Goal: Task Accomplishment & Management: Complete application form

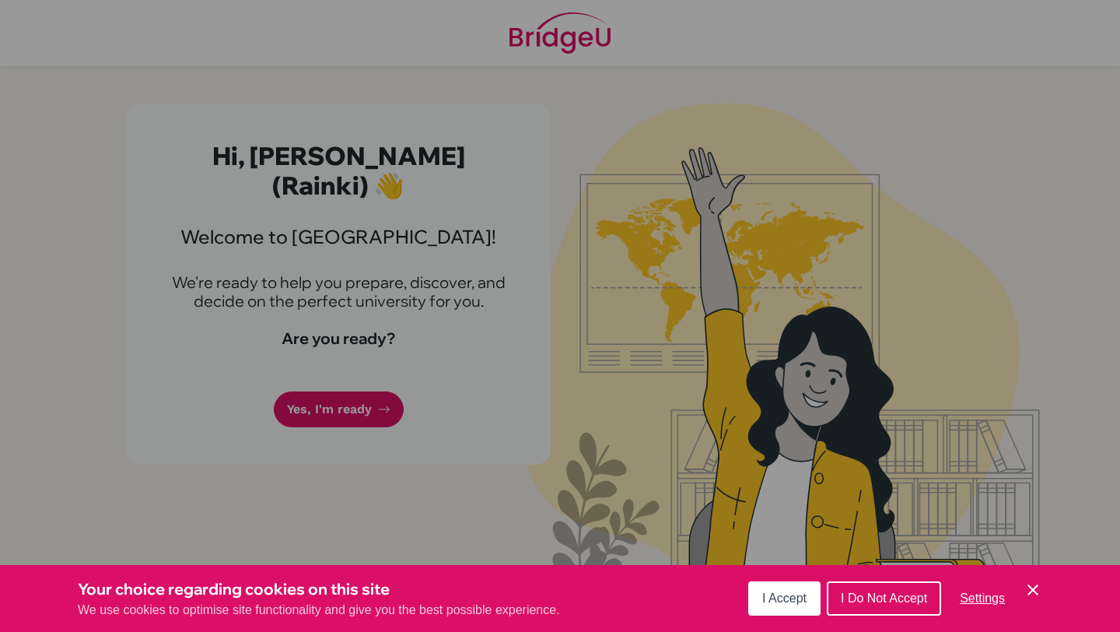
click at [588, 292] on div "Cookie Preferences" at bounding box center [560, 316] width 1120 height 632
click at [781, 597] on span "I Accept" at bounding box center [784, 597] width 44 height 13
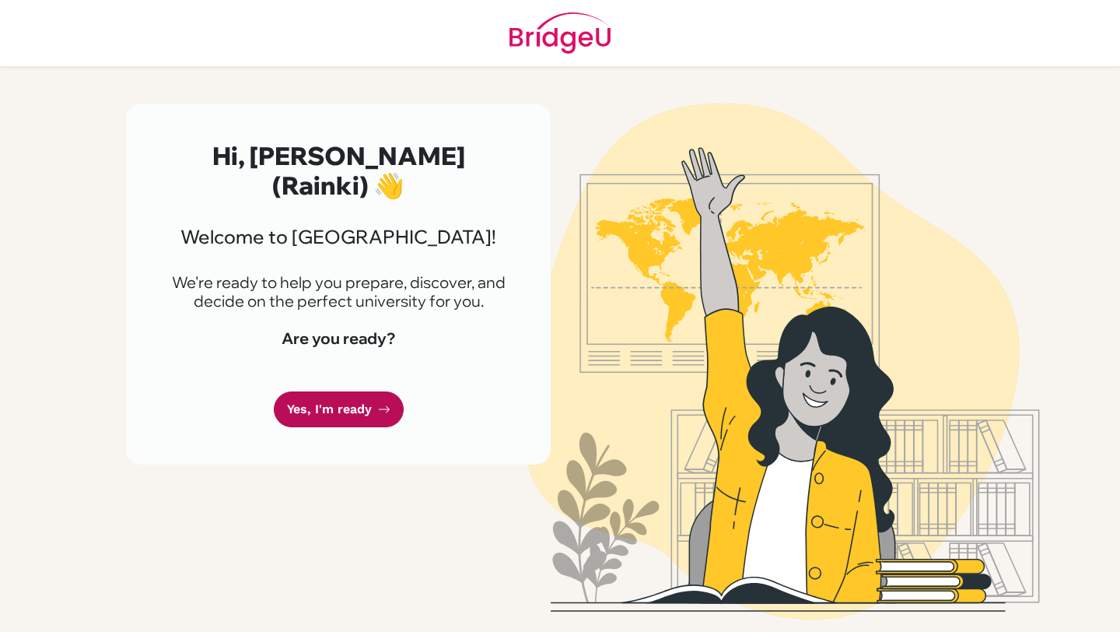
click at [307, 391] on link "Yes, I'm ready" at bounding box center [339, 409] width 130 height 37
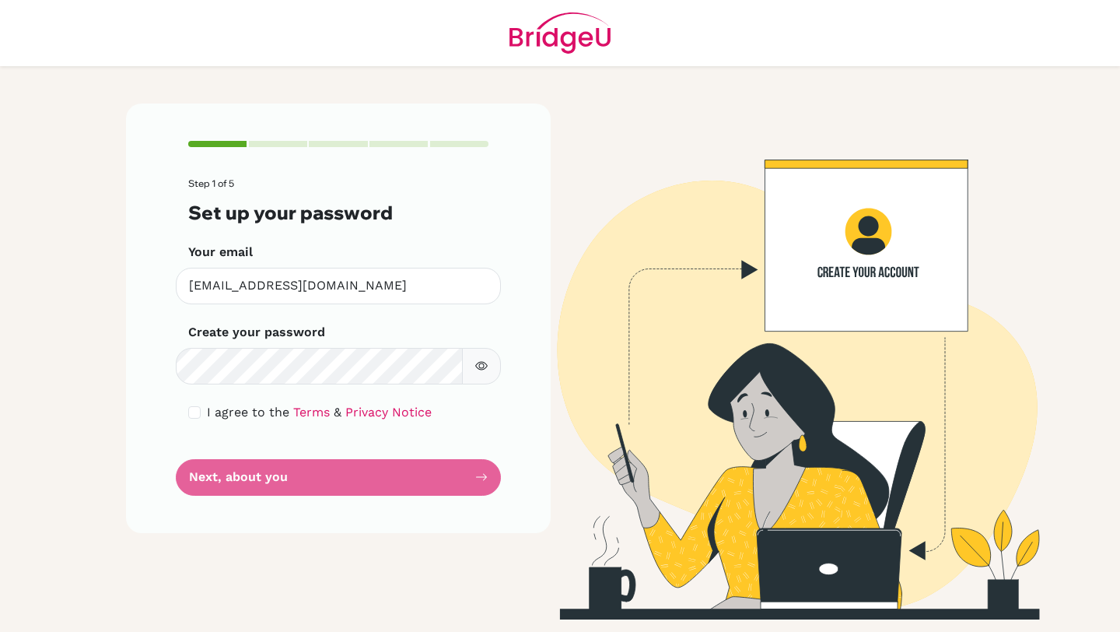
click at [313, 312] on form "Step 1 of 5 Set up your password Your email 2829@sistokyo.jp Invalid email Crea…" at bounding box center [338, 336] width 300 height 317
click at [196, 401] on form "Step 1 of 5 Set up your password Your email 2829@sistokyo.jp Invalid email Crea…" at bounding box center [338, 336] width 300 height 317
click at [195, 415] on input "checkbox" at bounding box center [194, 412] width 12 height 12
checkbox input "true"
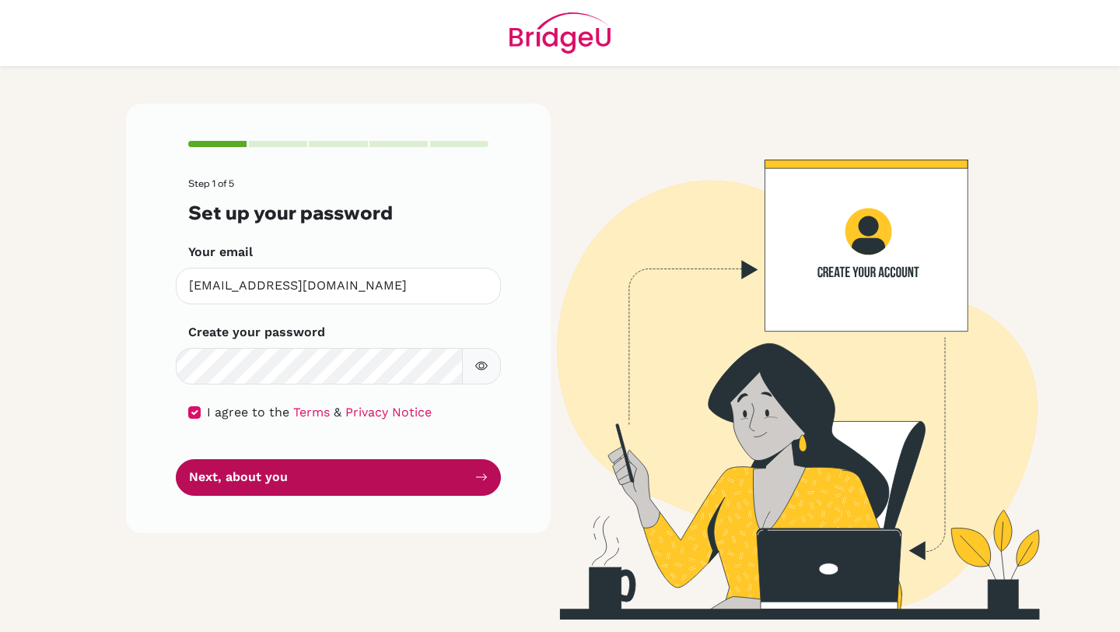
click at [215, 487] on button "Next, about you" at bounding box center [338, 477] width 325 height 37
